Goal: Task Accomplishment & Management: Manage account settings

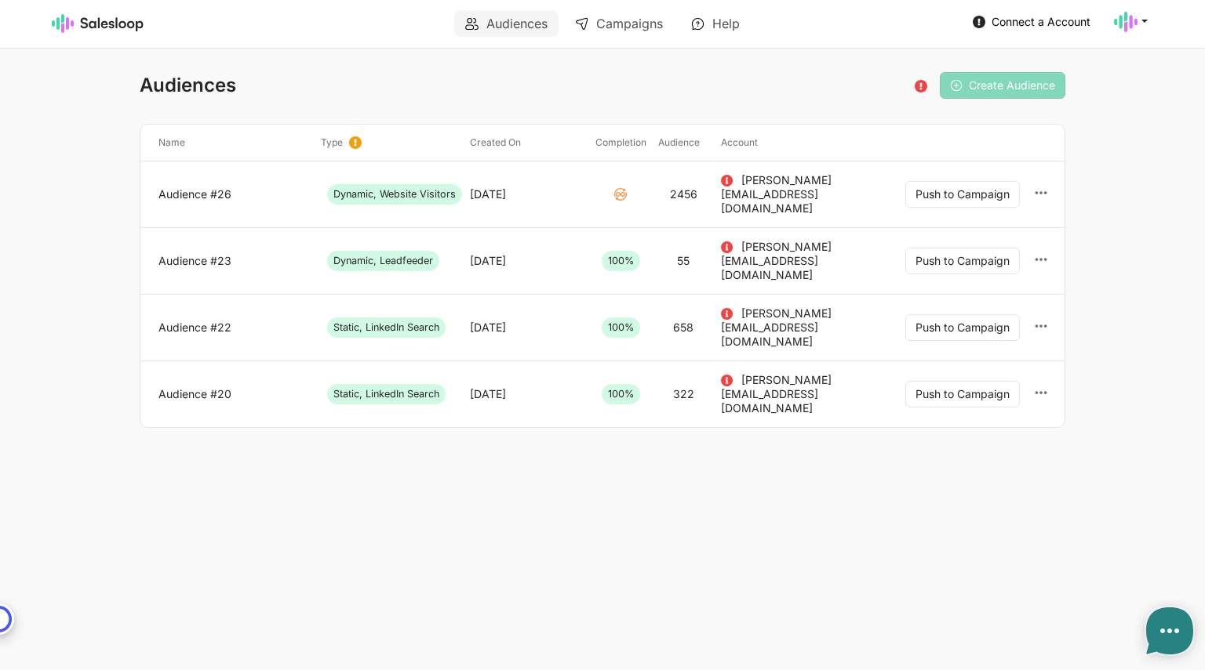
type textarea "x"
click at [173, 191] on link "Audience #26" at bounding box center [233, 194] width 150 height 14
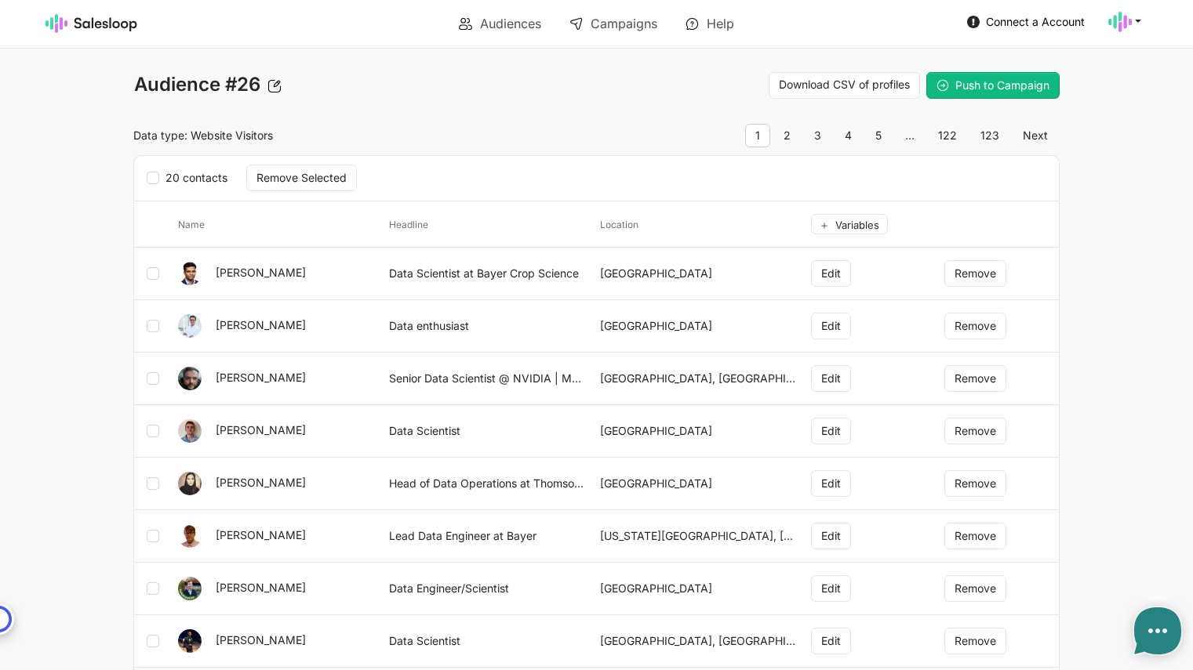
type textarea "x"
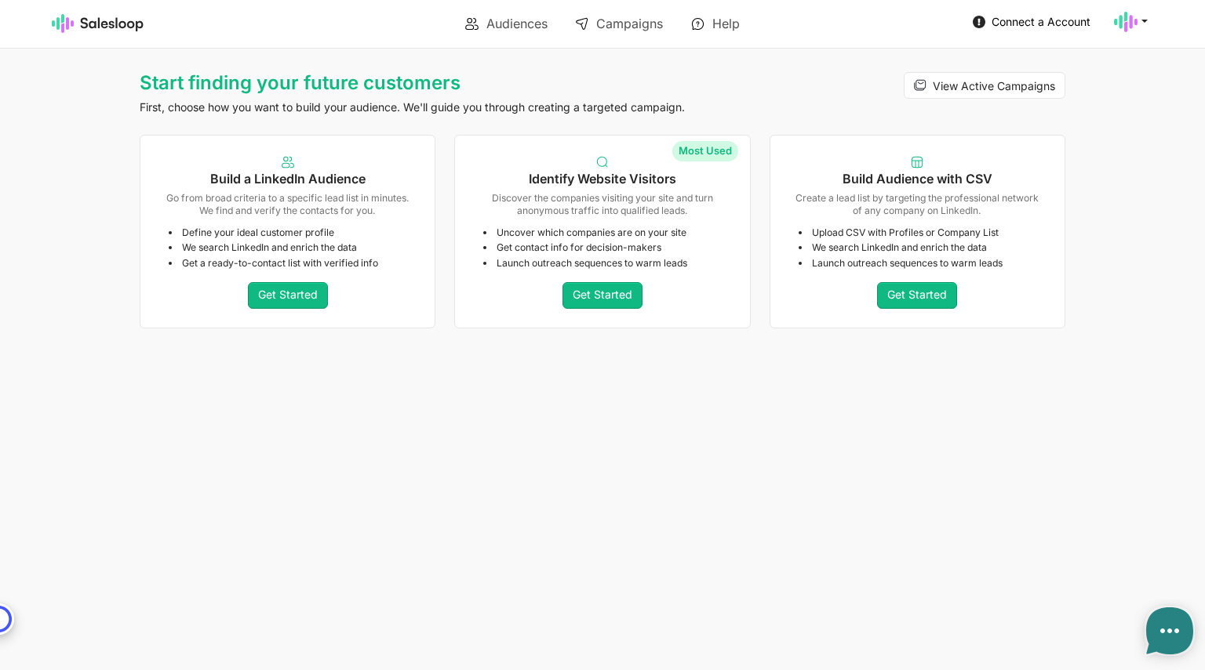
type textarea "x"
